Goal: Information Seeking & Learning: Learn about a topic

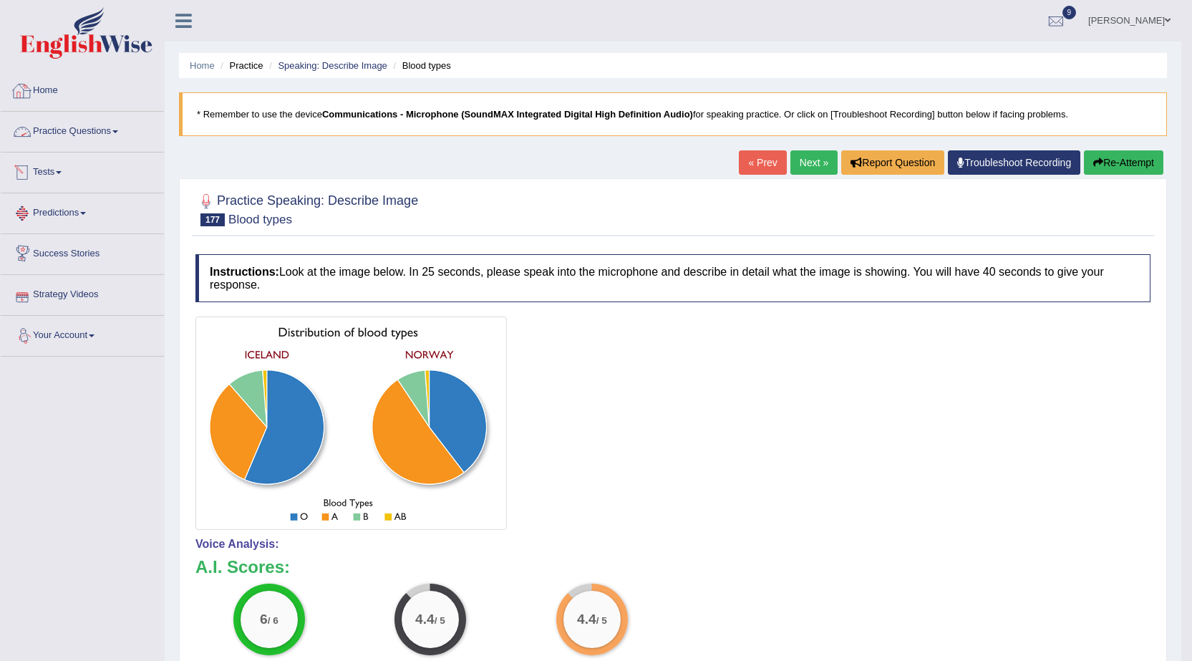
click at [60, 128] on link "Practice Questions" at bounding box center [82, 130] width 163 height 36
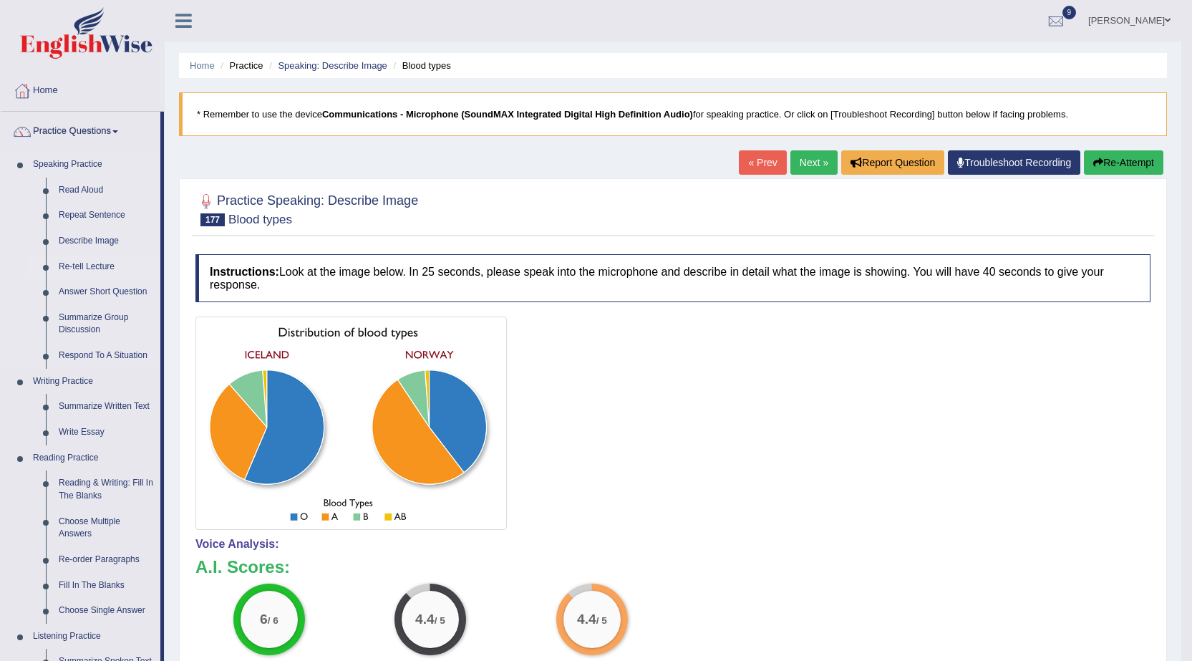
click at [100, 266] on link "Re-tell Lecture" at bounding box center [106, 267] width 108 height 26
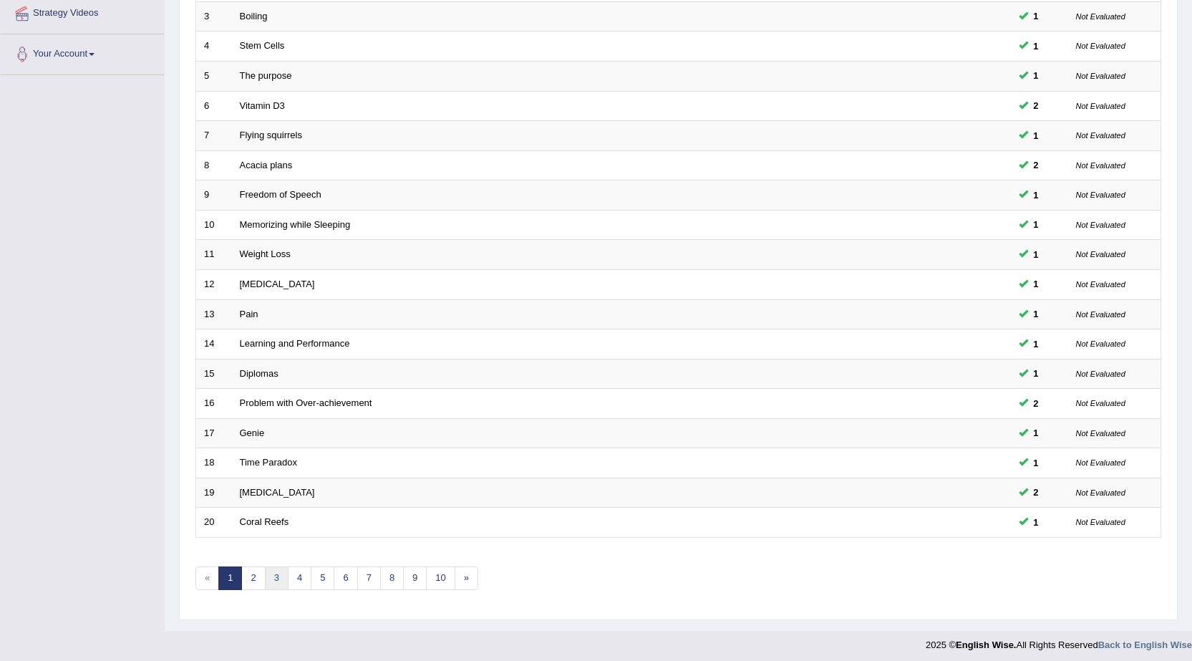
click at [280, 586] on link "3" at bounding box center [277, 578] width 24 height 24
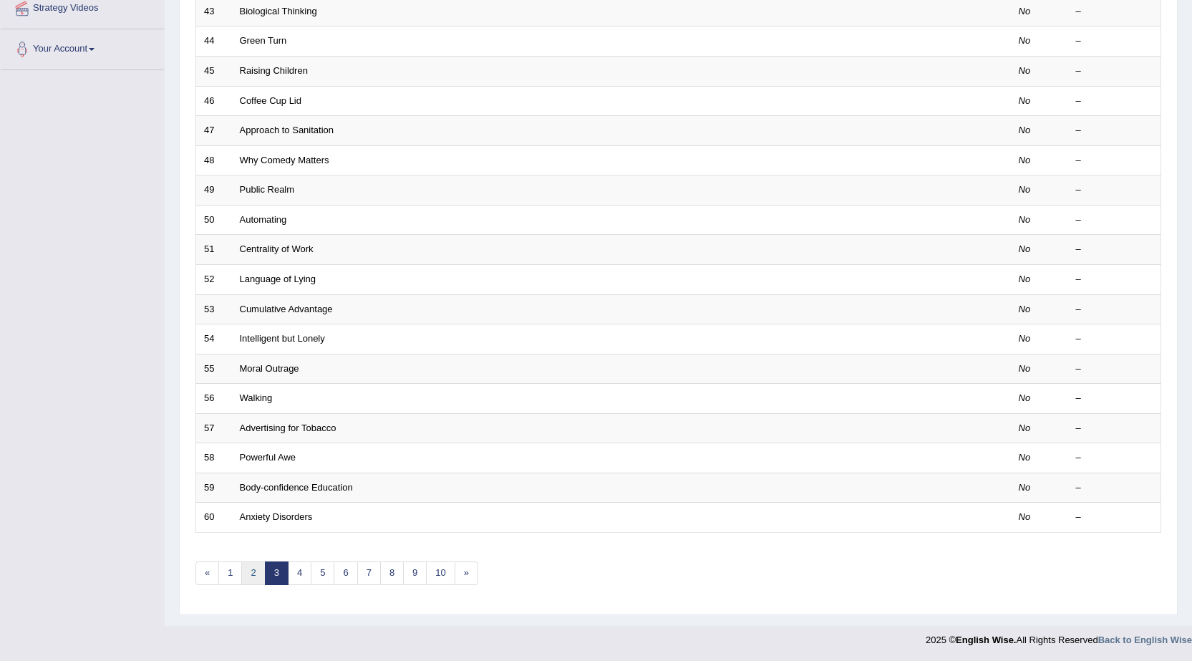
click at [257, 572] on link "2" at bounding box center [253, 573] width 24 height 24
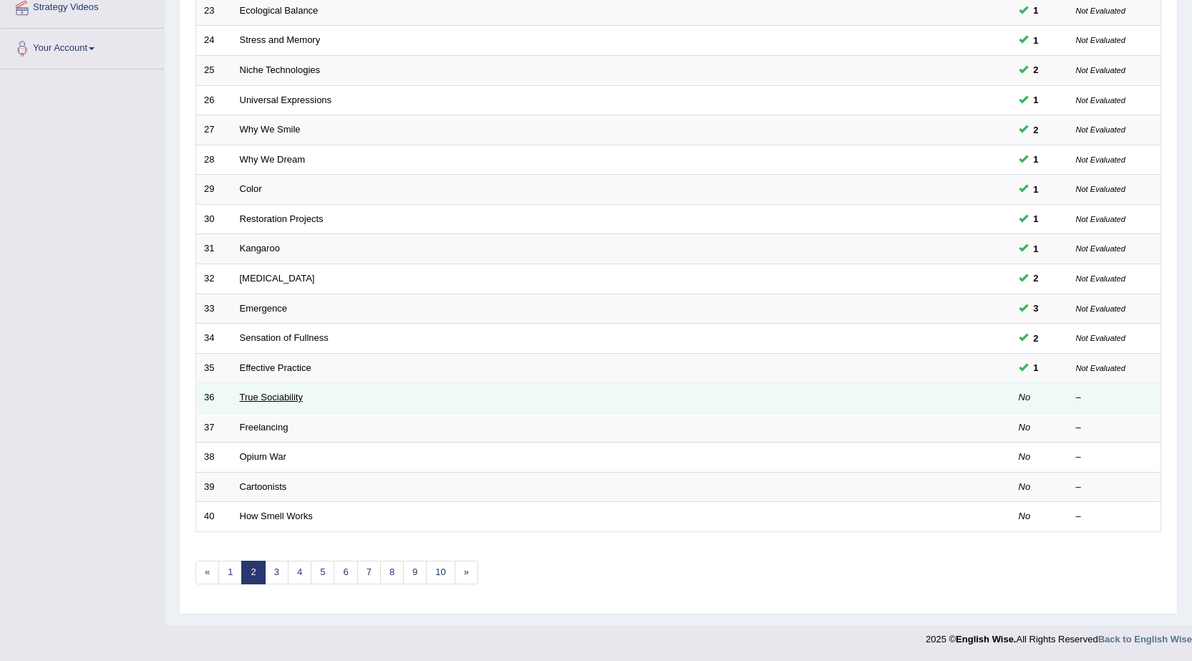
click at [243, 396] on link "True Sociability" at bounding box center [271, 397] width 63 height 11
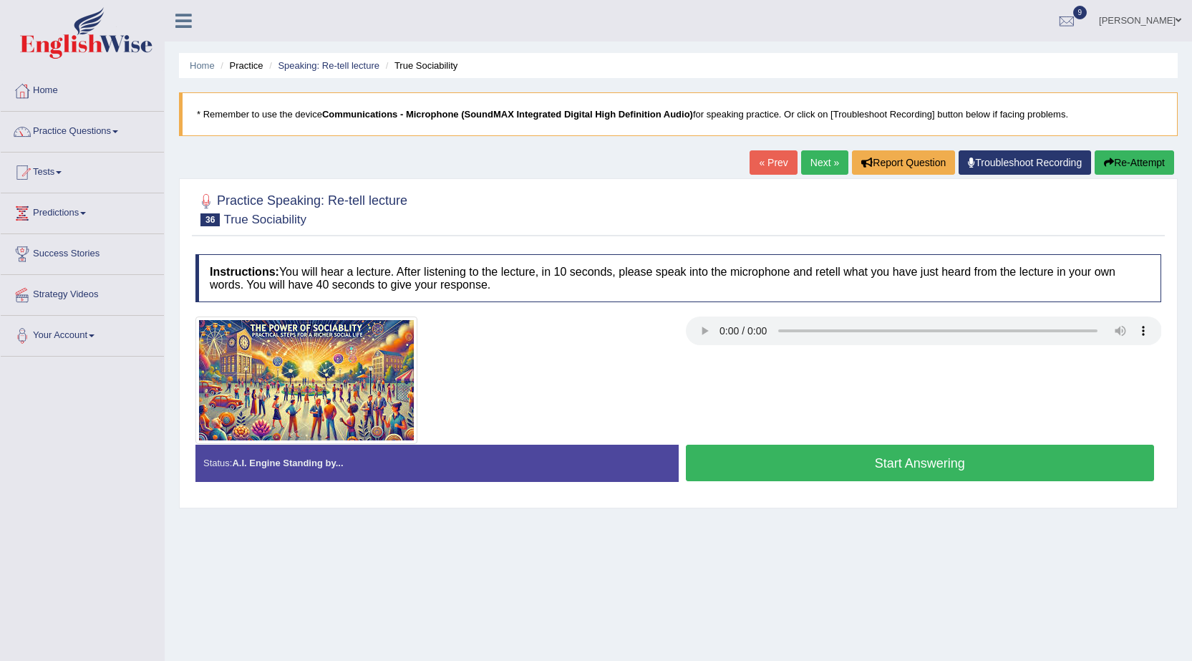
click at [1146, 162] on button "Re-Attempt" at bounding box center [1134, 162] width 79 height 24
click at [923, 470] on button "Start Answering" at bounding box center [920, 463] width 469 height 37
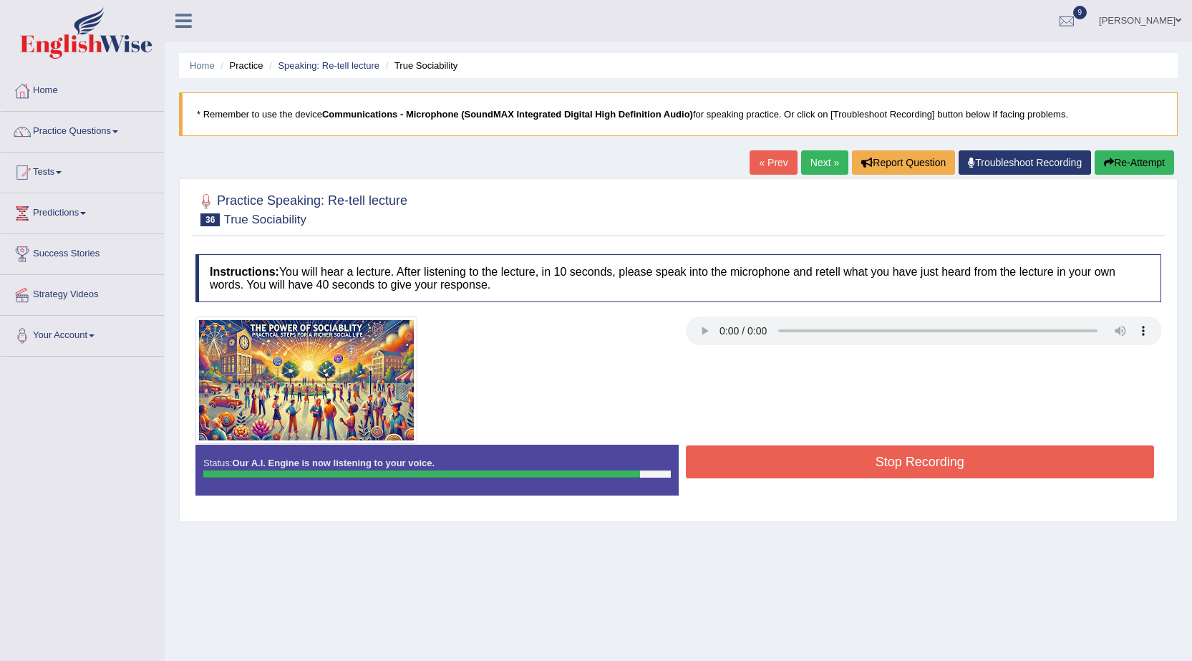
click at [904, 465] on button "Stop Recording" at bounding box center [920, 461] width 469 height 33
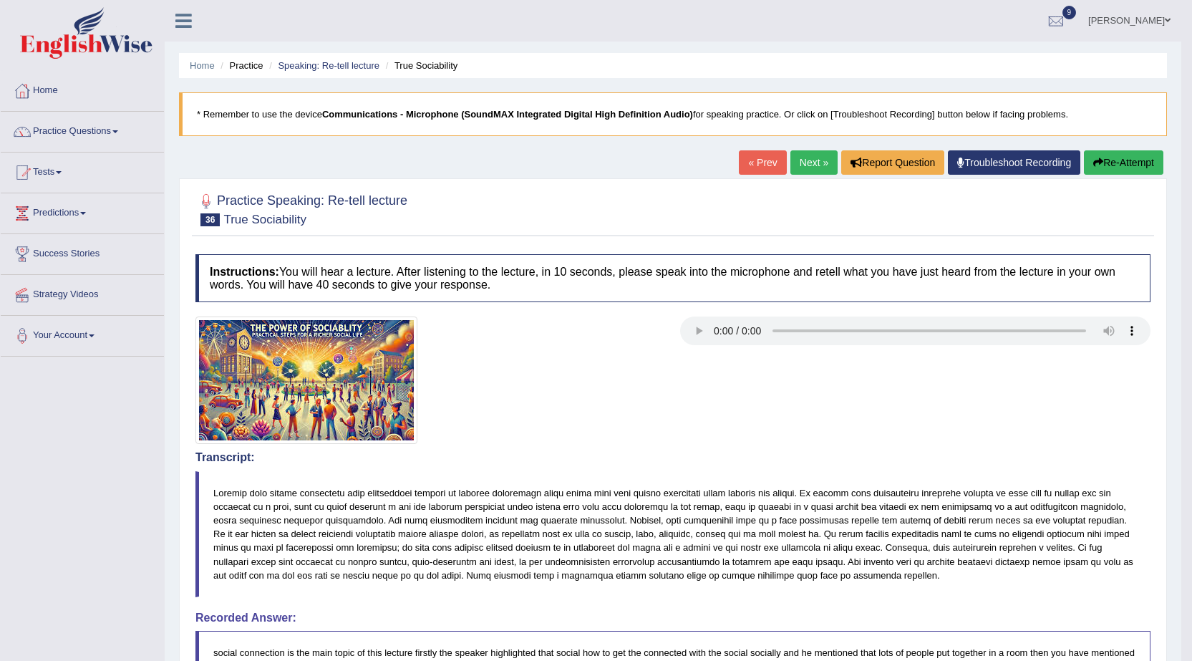
click at [74, 135] on link "Practice Questions" at bounding box center [82, 130] width 163 height 36
